Goal: Information Seeking & Learning: Learn about a topic

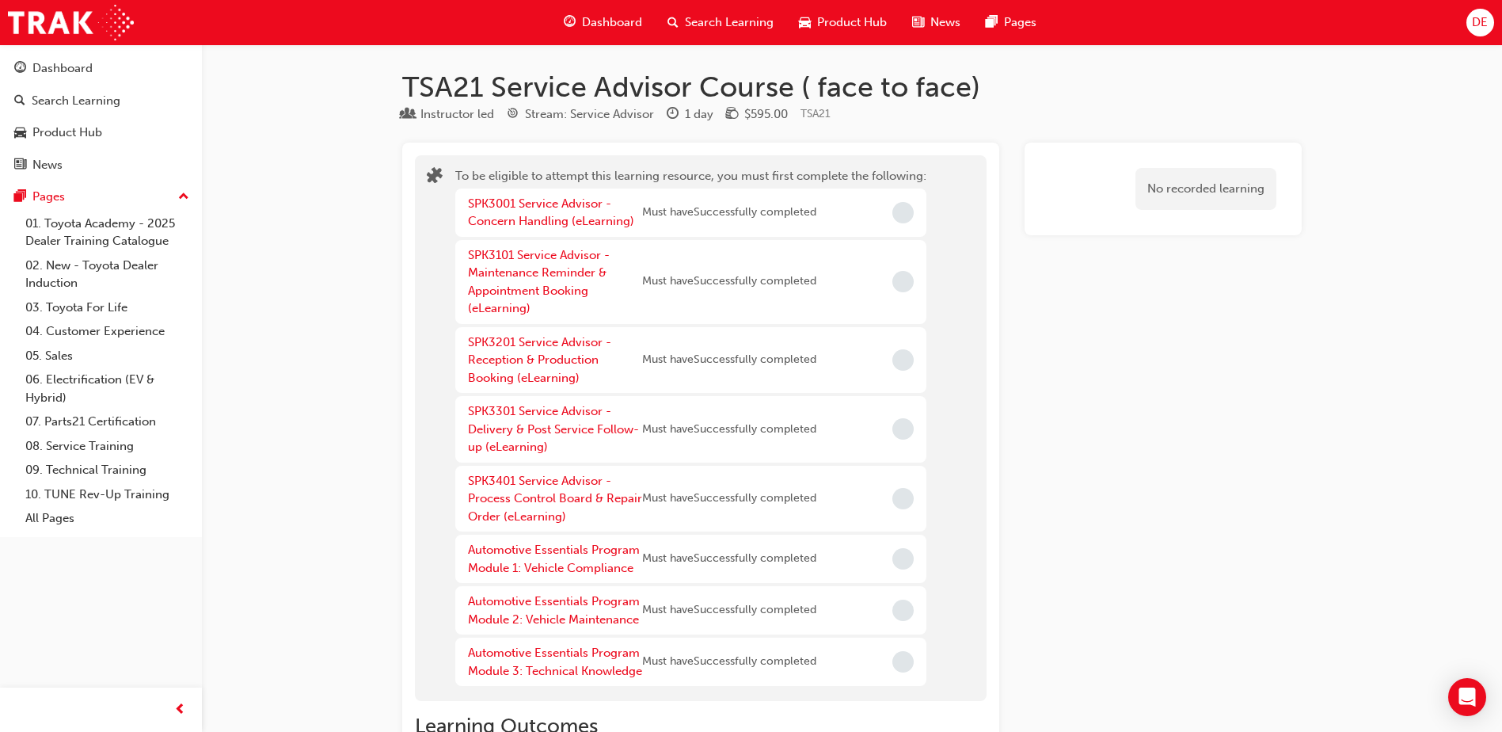
click at [756, 18] on span "Search Learning" at bounding box center [729, 22] width 89 height 18
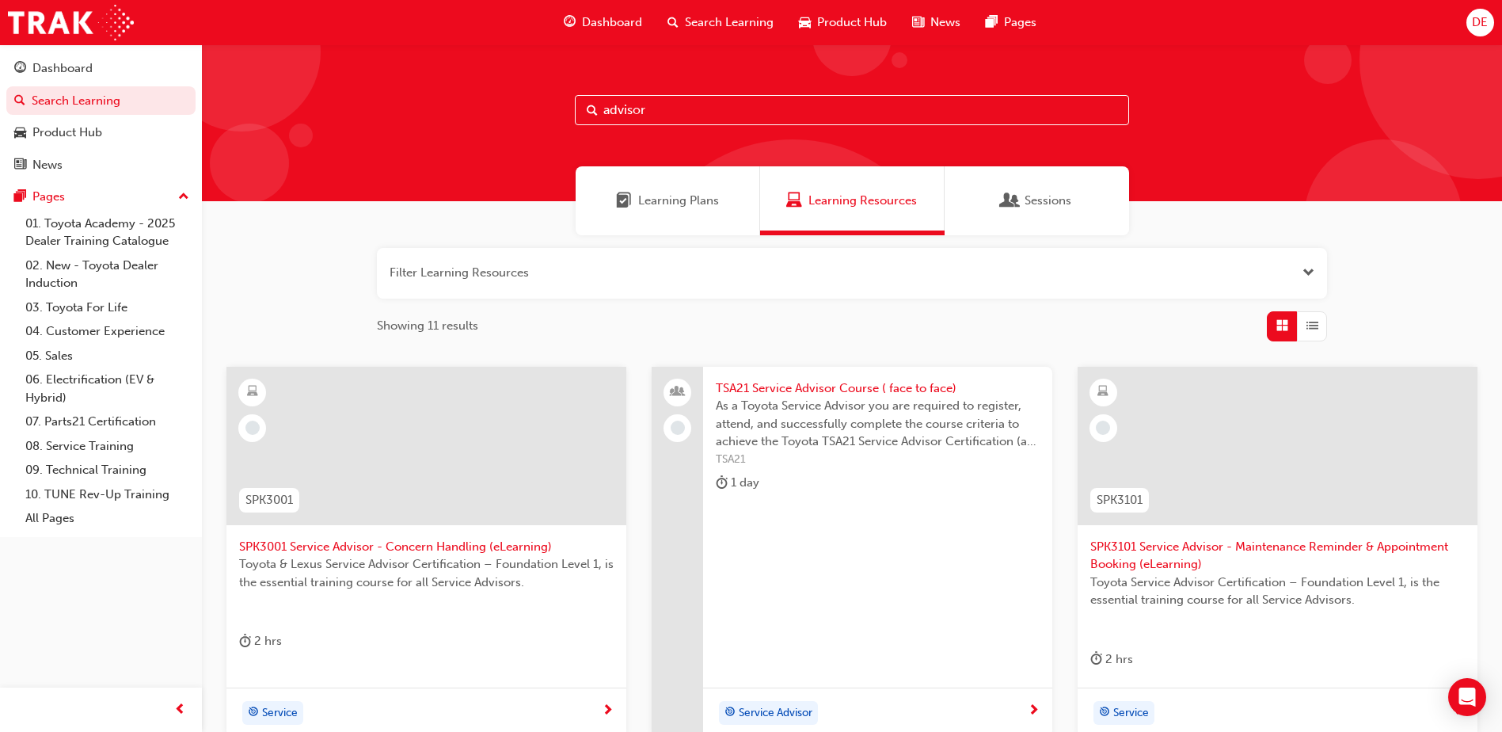
drag, startPoint x: 663, startPoint y: 108, endPoint x: 551, endPoint y: 110, distance: 111.7
click at [551, 110] on div "advisor" at bounding box center [852, 122] width 1300 height 157
type input "gr"
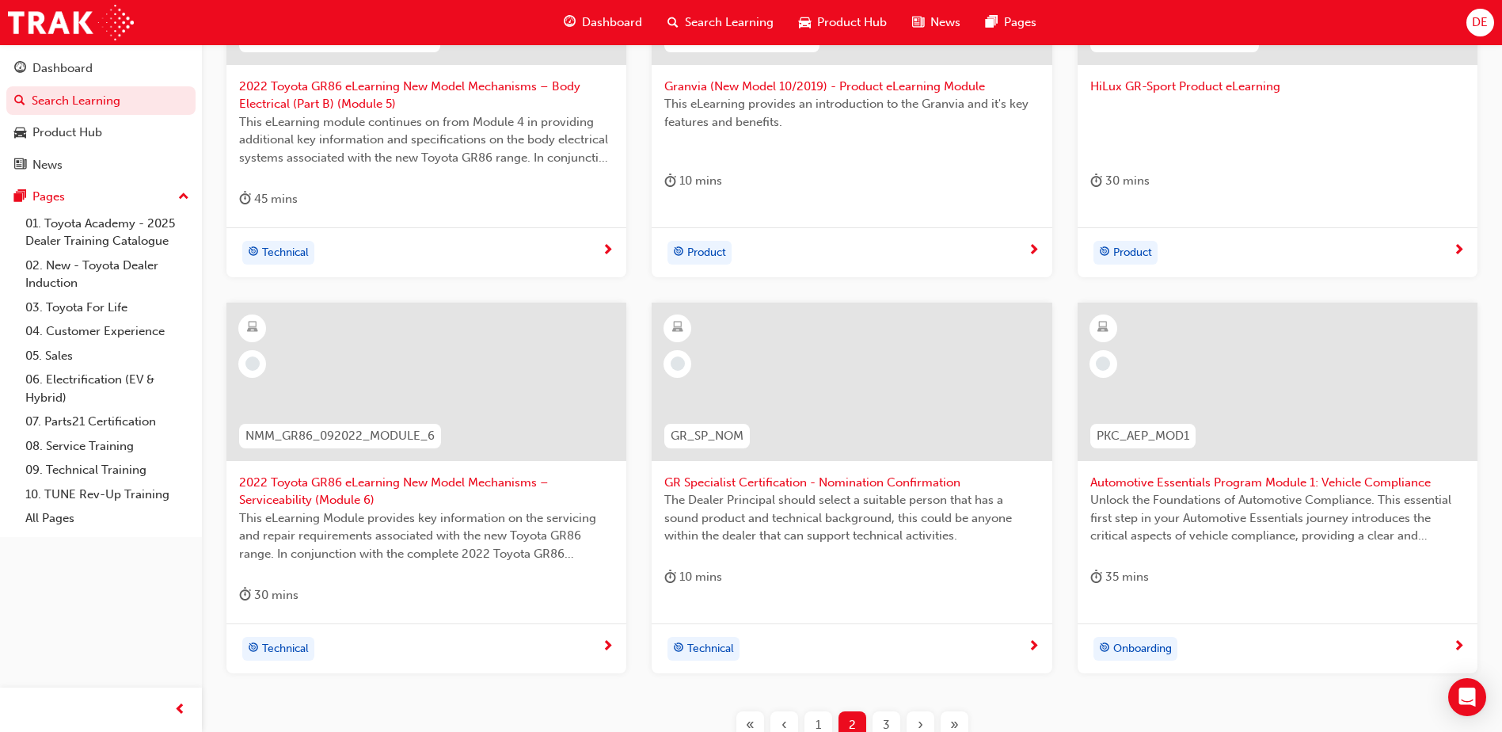
scroll to position [475, 0]
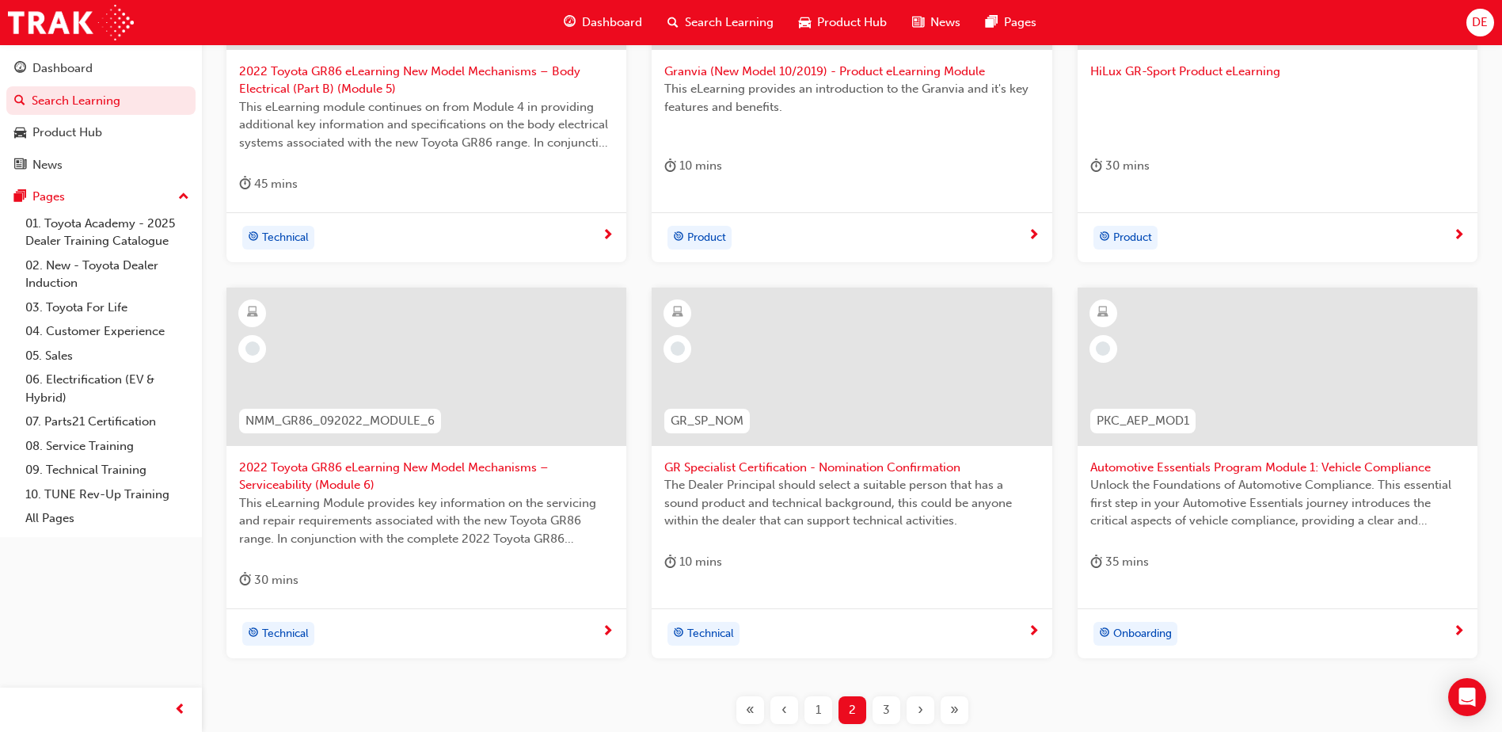
click at [910, 470] on span "GR Specialist Certification - Nomination Confirmation" at bounding box center [851, 468] width 375 height 18
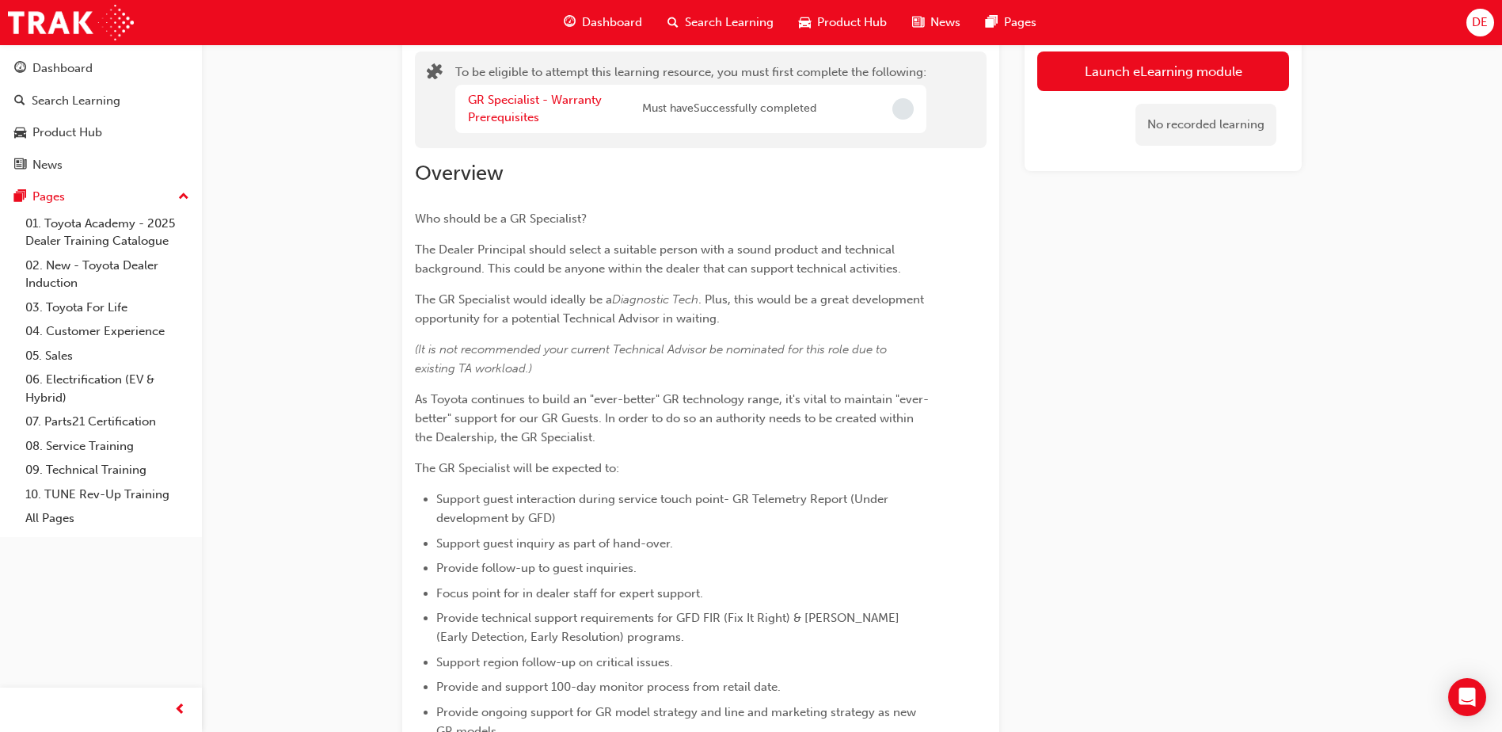
scroll to position [25, 0]
